Goal: Task Accomplishment & Management: Complete application form

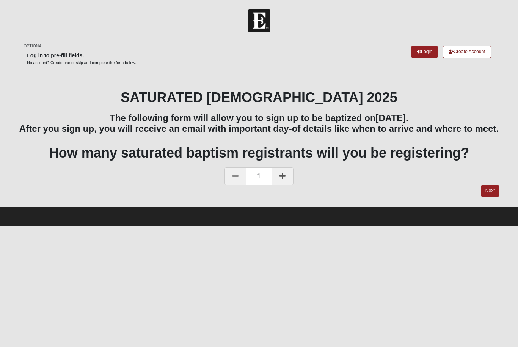
click at [488, 196] on link "Next" at bounding box center [490, 190] width 19 height 11
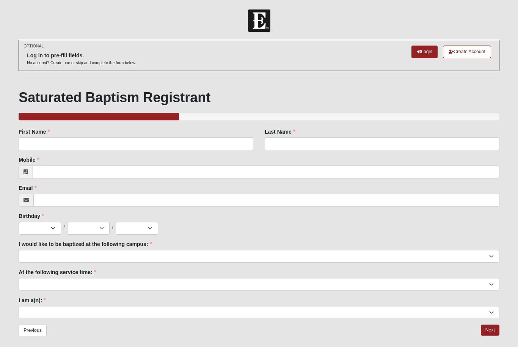
scroll to position [5, 0]
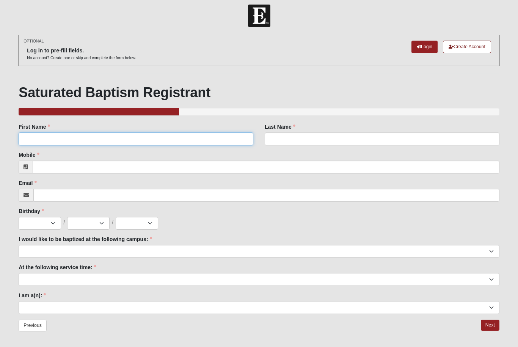
click at [224, 140] on input "First Name" at bounding box center [136, 139] width 235 height 13
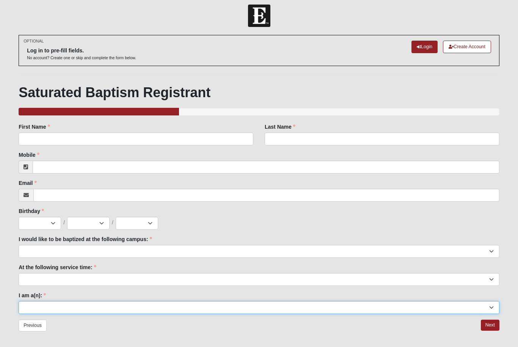
click at [496, 301] on select "Adult (25+) Young Adult (18-25) High School Student (8-12th Grade) Middle Schoo…" at bounding box center [259, 307] width 481 height 13
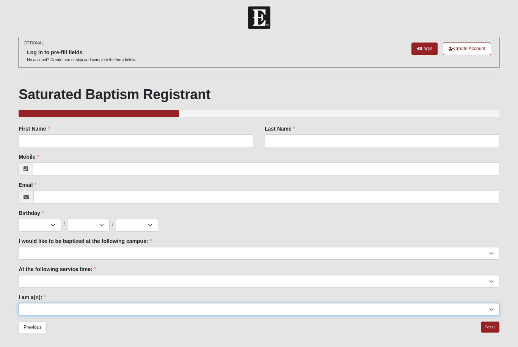
scroll to position [0, 0]
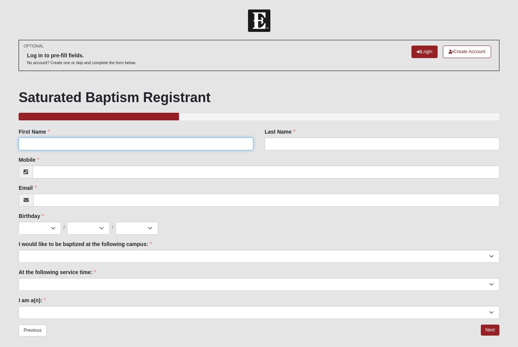
click at [216, 146] on input "First Name" at bounding box center [136, 143] width 235 height 13
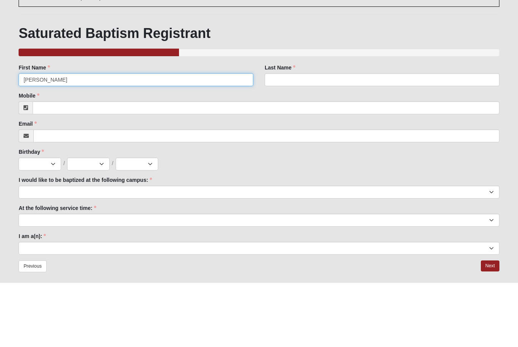
type input "[PERSON_NAME]"
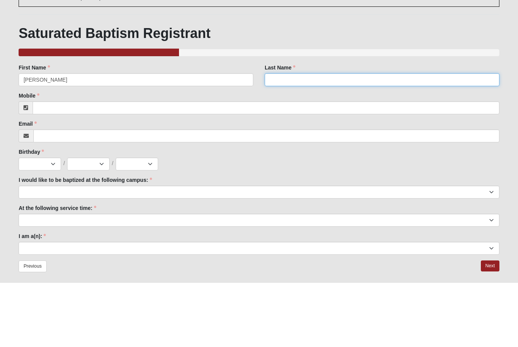
click at [372, 137] on input "Last Name" at bounding box center [382, 143] width 235 height 13
type input "Brown"
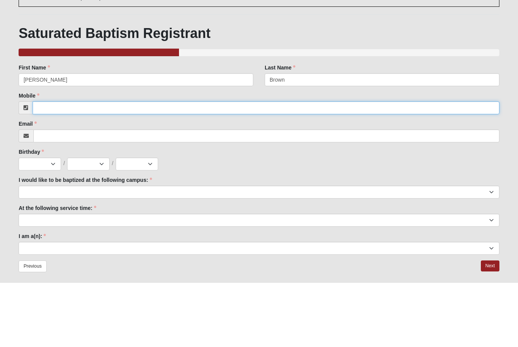
click at [277, 165] on input "Mobile" at bounding box center [266, 171] width 467 height 13
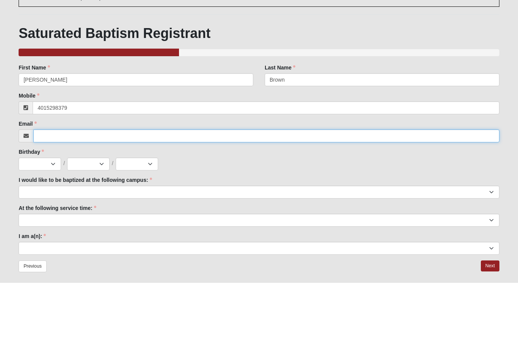
click at [291, 193] on input "Email" at bounding box center [266, 199] width 466 height 13
type input "[PHONE_NUMBER]"
type input "caro"
type input "[PERSON_NAME][EMAIL_ADDRESS][DOMAIN_NAME]"
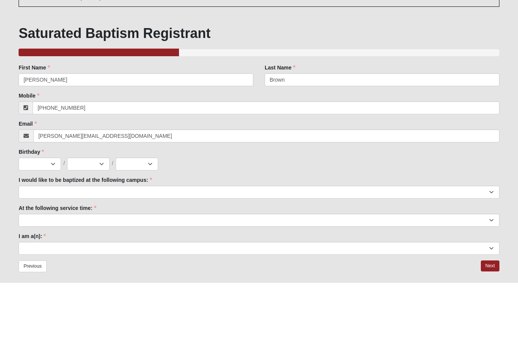
scroll to position [30, 0]
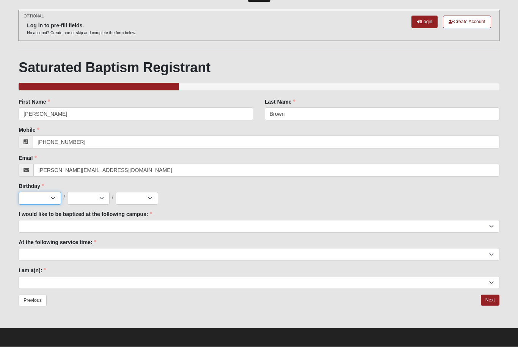
click at [24, 193] on select "Jan Feb Mar Apr May Jun [DATE] Aug Sep Oct Nov Dec" at bounding box center [40, 198] width 42 height 13
select select "12"
click at [103, 200] on select "1 2 3 4 5 6 7 8 9 10 11 12 13 14 15 16 17 18 19 20 21 22 23 24 25 26 27 28 29 3…" at bounding box center [88, 198] width 42 height 13
select select "9"
click at [151, 201] on select "2025 2024 2023 2022 2021 2020 2019 2018 2017 2016 2015 2014 2013 2012 2011 2010…" at bounding box center [137, 198] width 42 height 13
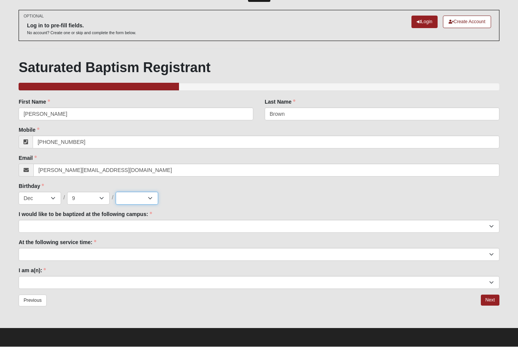
select select "1974"
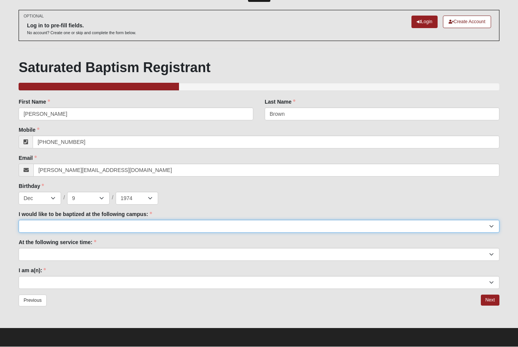
click at [492, 229] on select "[GEOGRAPHIC_DATA] [PERSON_NAME][GEOGRAPHIC_DATA] Jesup [GEOGRAPHIC_DATA] [GEOGR…" at bounding box center [259, 226] width 481 height 13
select select "3"
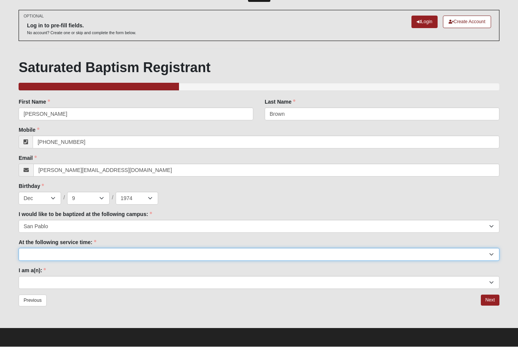
click at [493, 256] on select "9:00am 11:22am 4:22pm ([GEOGRAPHIC_DATA] and [PERSON_NAME][GEOGRAPHIC_DATA] Onl…" at bounding box center [259, 254] width 481 height 13
select select "11:22am"
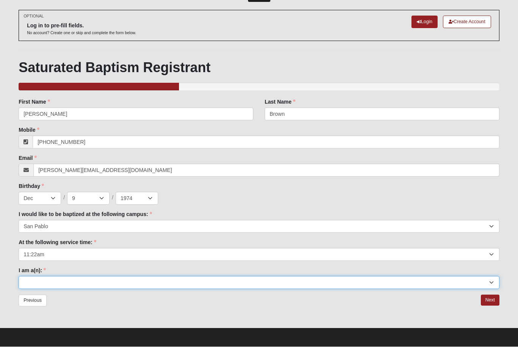
click at [266, 282] on select "Adult (25+) Young Adult (18-25) High School Student (8-12th Grade) Middle Schoo…" at bounding box center [259, 282] width 481 height 13
select select "Adult (25+)"
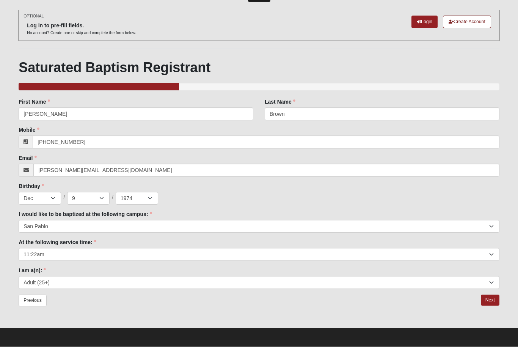
click at [490, 302] on link "Next" at bounding box center [490, 300] width 19 height 11
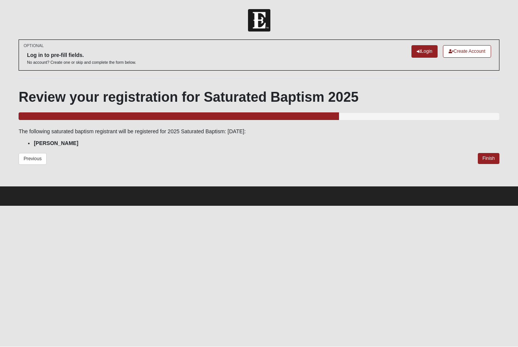
click at [493, 153] on link "Finish" at bounding box center [489, 158] width 22 height 11
